Goal: Information Seeking & Learning: Compare options

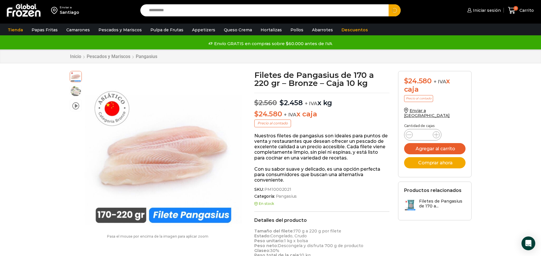
click at [388, 4] on button "Search" at bounding box center [394, 10] width 12 height 12
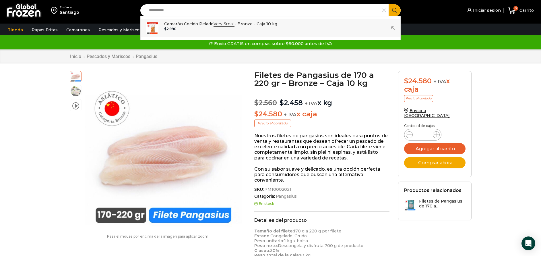
click at [172, 19] on link "Camarón Cocido Pelado Very Small - Bronze - Caja 10 kg In stock $ 2.990" at bounding box center [271, 28] width 260 height 18
type input "**********"
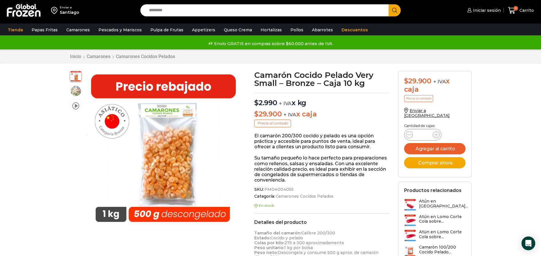
click at [295, 8] on input "Search input" at bounding box center [266, 10] width 240 height 12
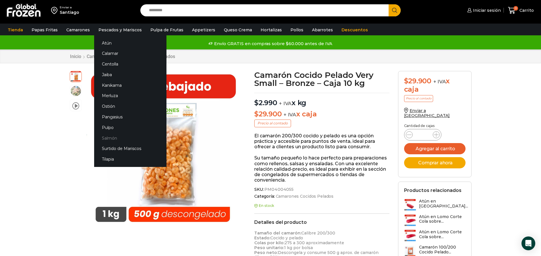
click at [112, 137] on link "Salmón" at bounding box center [130, 137] width 72 height 11
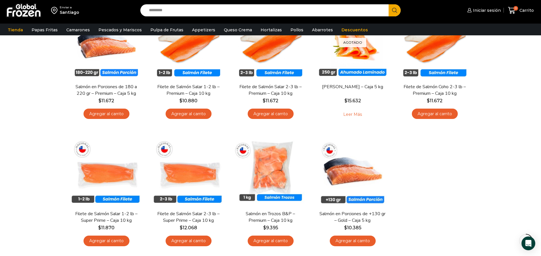
scroll to position [129, 0]
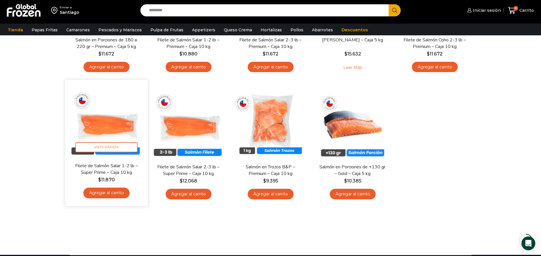
click at [113, 126] on img at bounding box center [106, 121] width 74 height 74
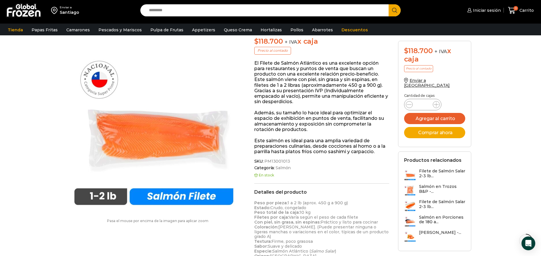
scroll to position [86, 0]
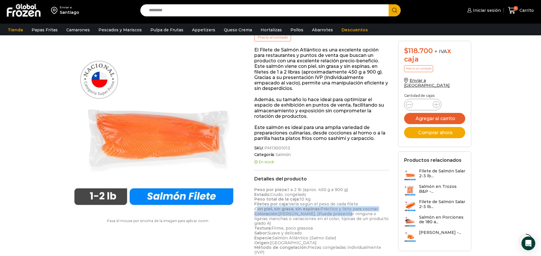
drag, startPoint x: 256, startPoint y: 210, endPoint x: 338, endPoint y: 214, distance: 82.7
click at [338, 214] on p "Peso por pieza: 1 a 2 lb (aprox. 450 g a 900 g) Estado: Crudo, congelado Peso t…" at bounding box center [321, 220] width 135 height 67
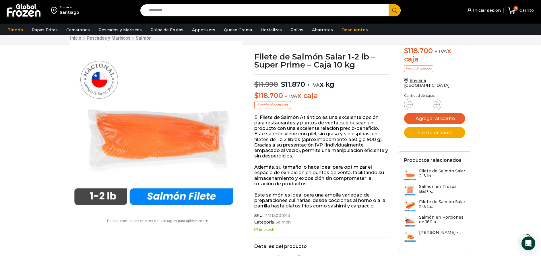
scroll to position [0, 0]
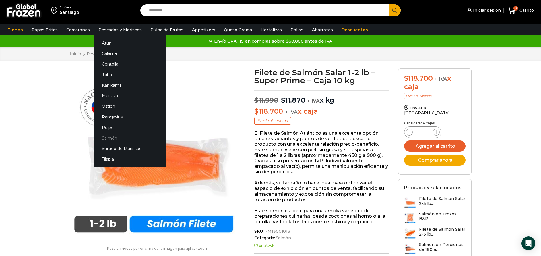
click at [113, 137] on link "Salmón" at bounding box center [130, 137] width 72 height 11
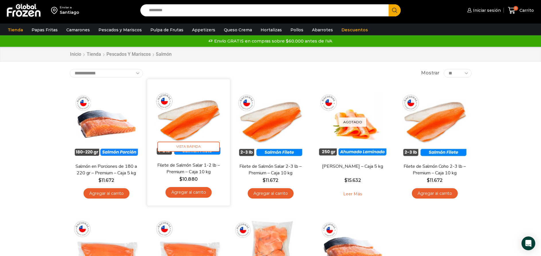
click at [192, 130] on img at bounding box center [188, 120] width 74 height 74
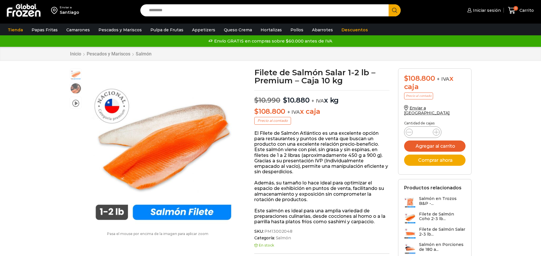
scroll to position [0, 0]
